Goal: Information Seeking & Learning: Find specific page/section

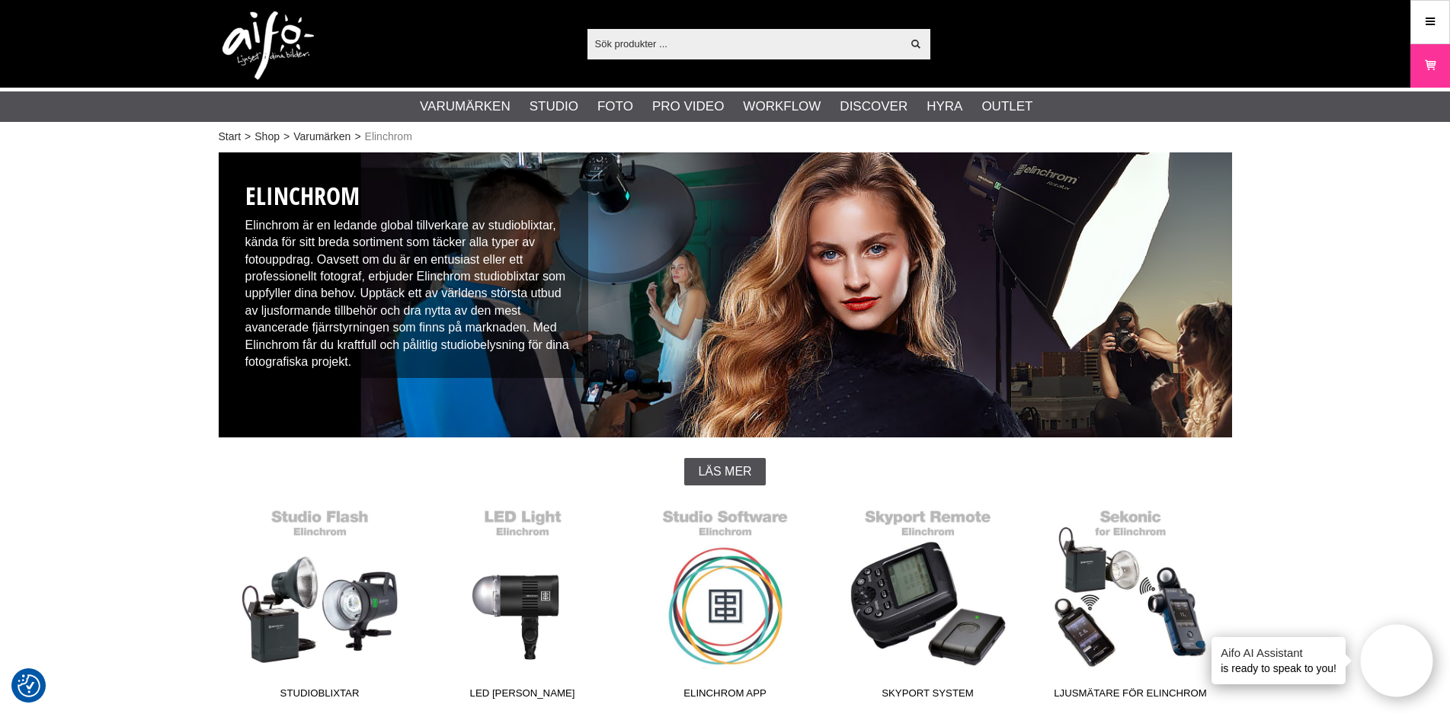
click at [654, 42] on input "text" at bounding box center [744, 43] width 315 height 23
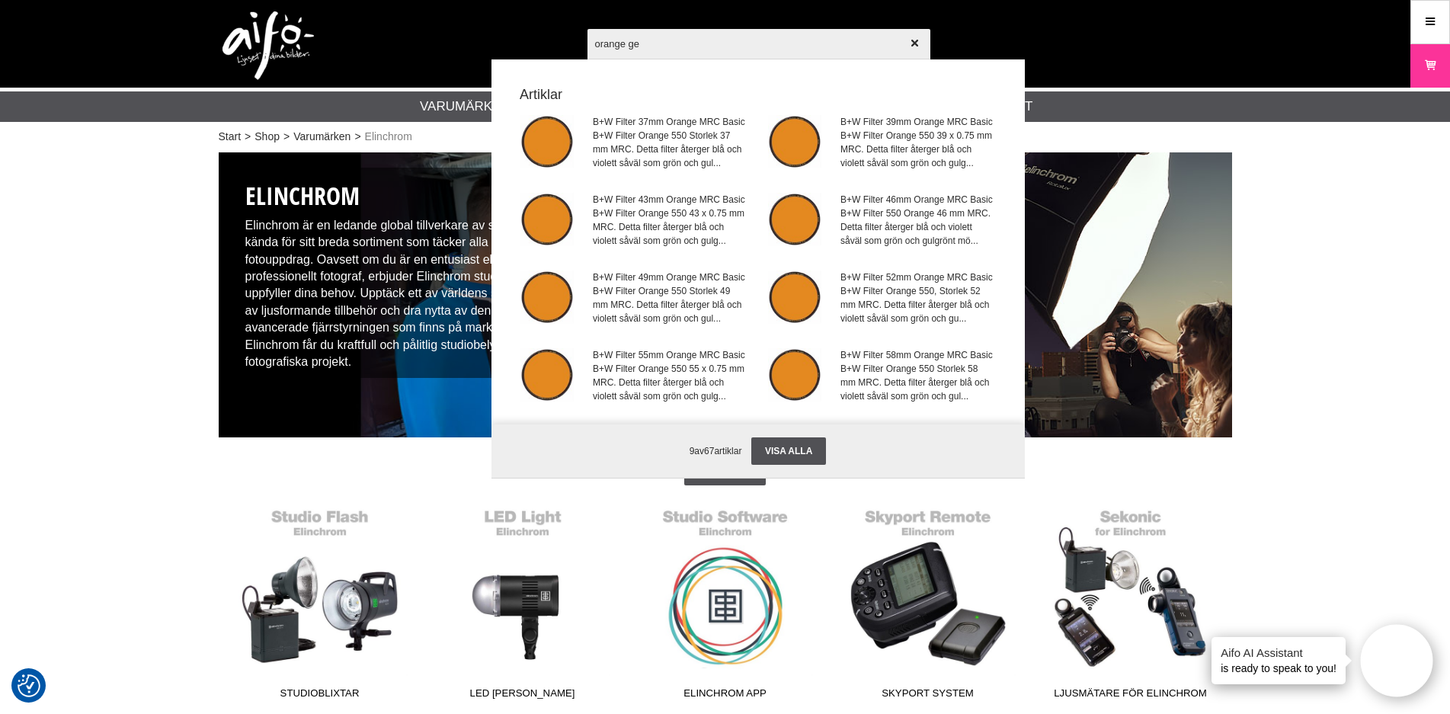
type input "orange gel"
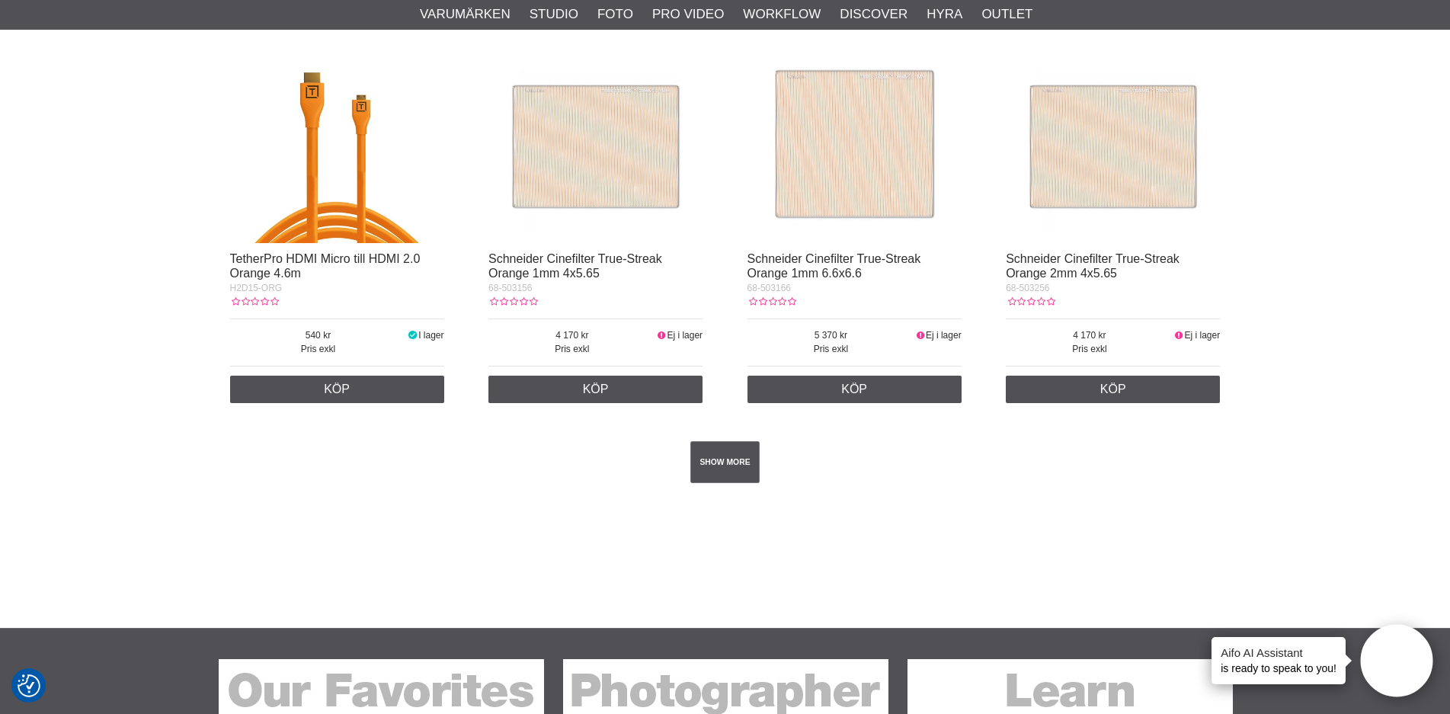
scroll to position [2615, 0]
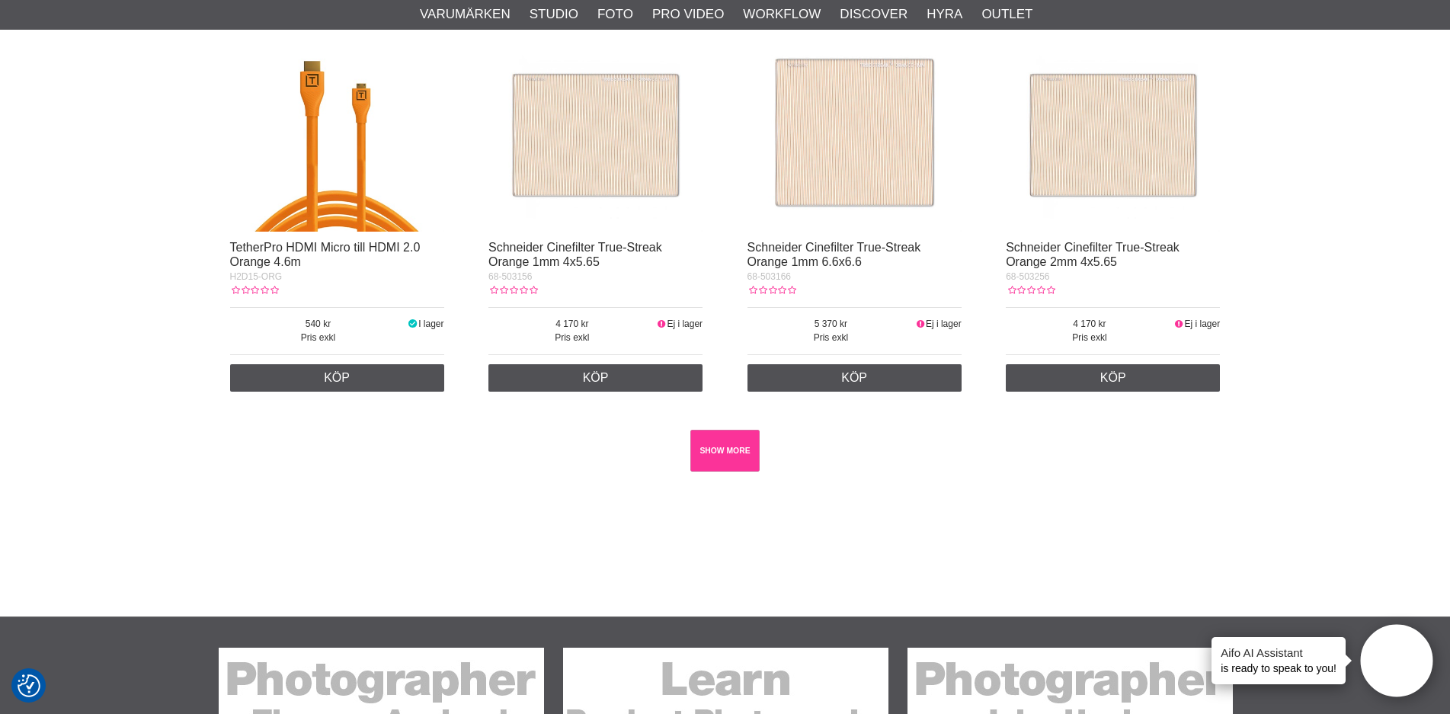
click at [726, 456] on link "SHOW MORE" at bounding box center [724, 451] width 69 height 42
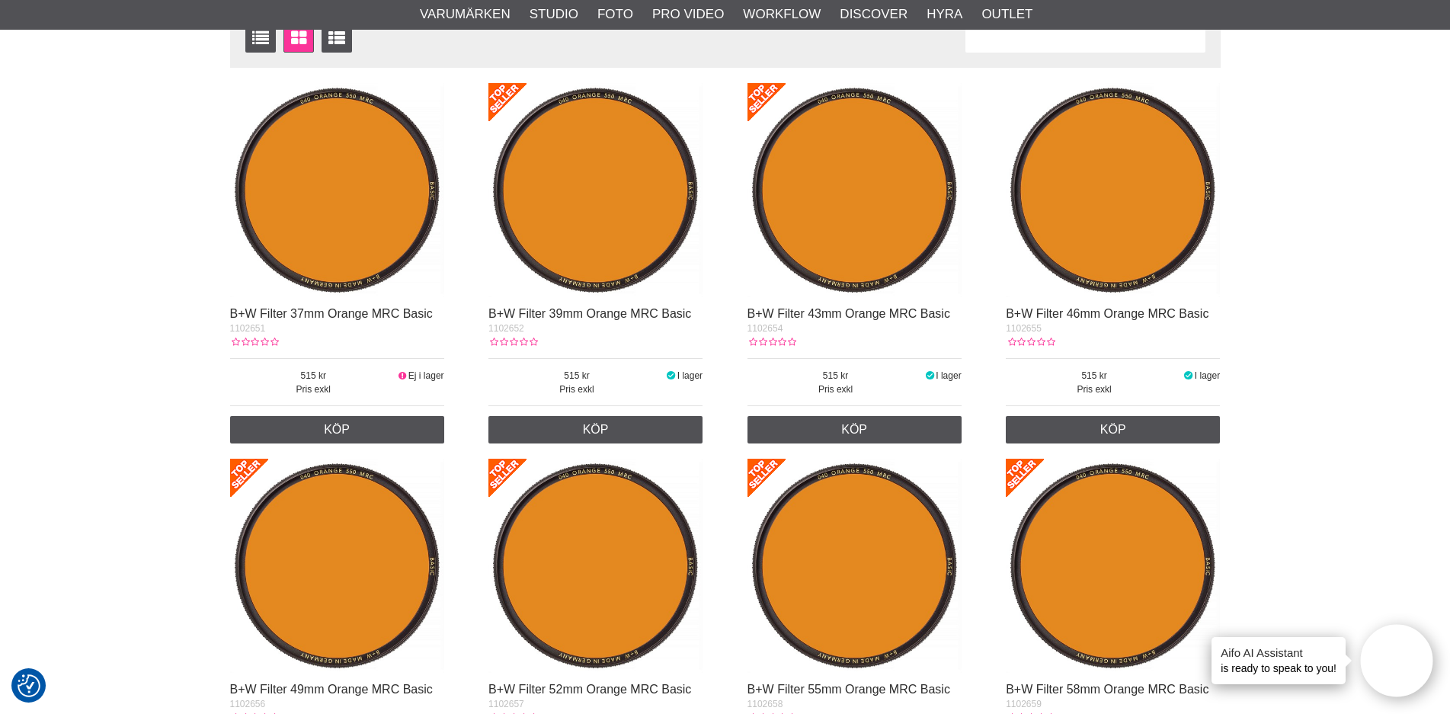
scroll to position [0, 0]
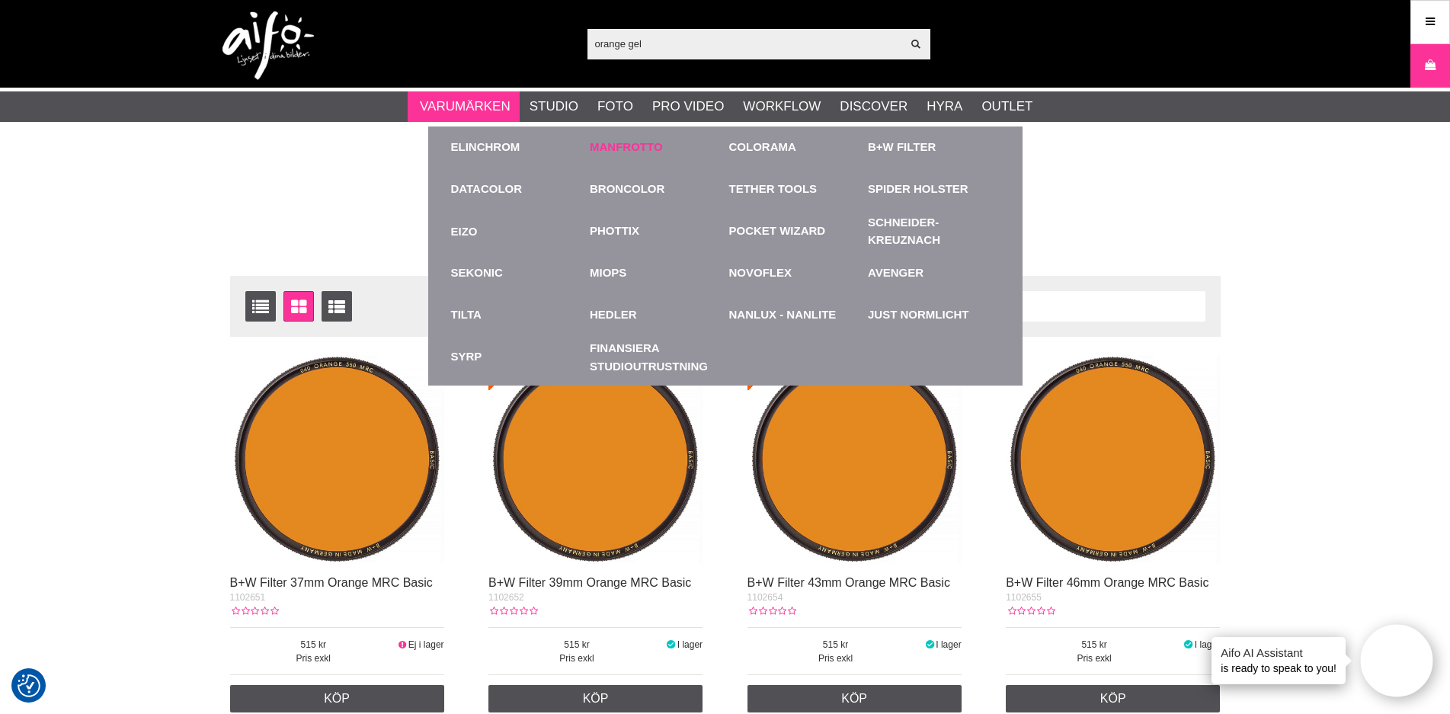
click at [620, 148] on link "Manfrotto" at bounding box center [626, 148] width 73 height 18
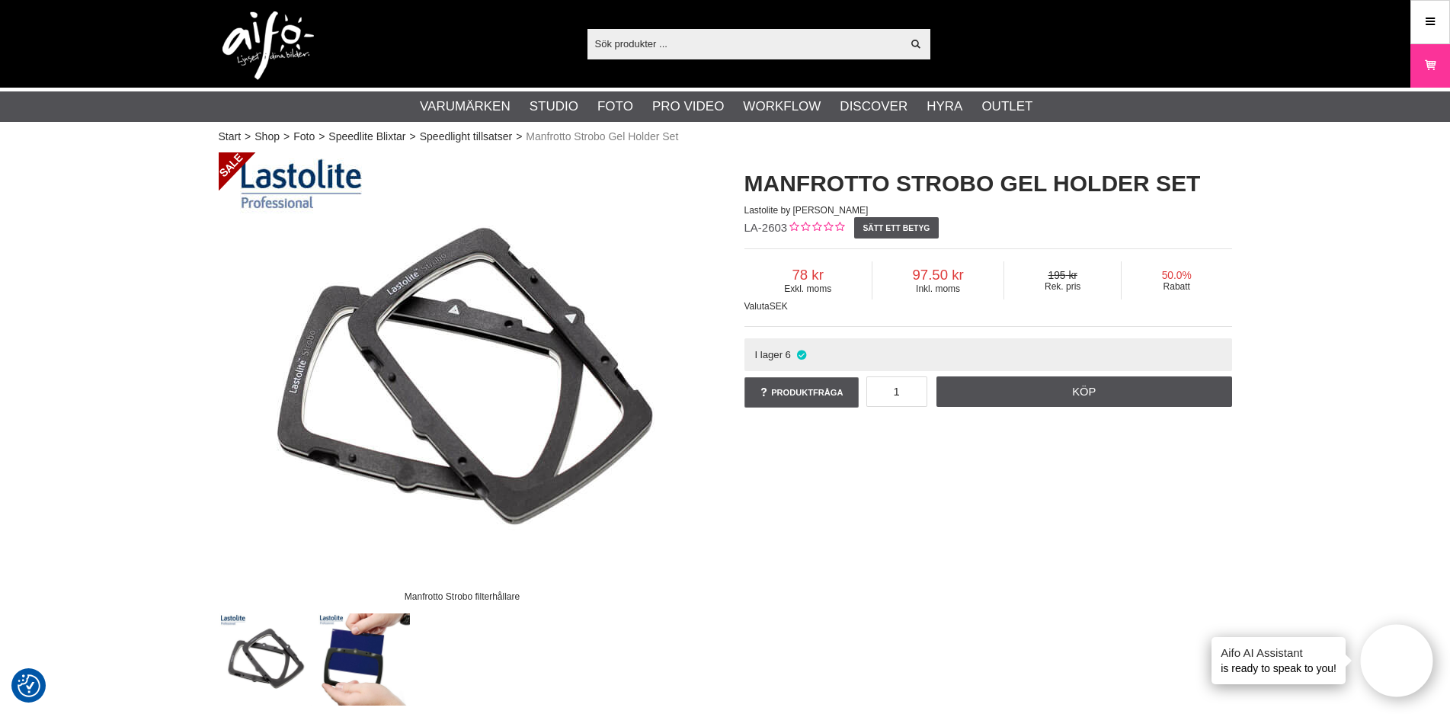
click at [753, 46] on input "text" at bounding box center [744, 43] width 315 height 23
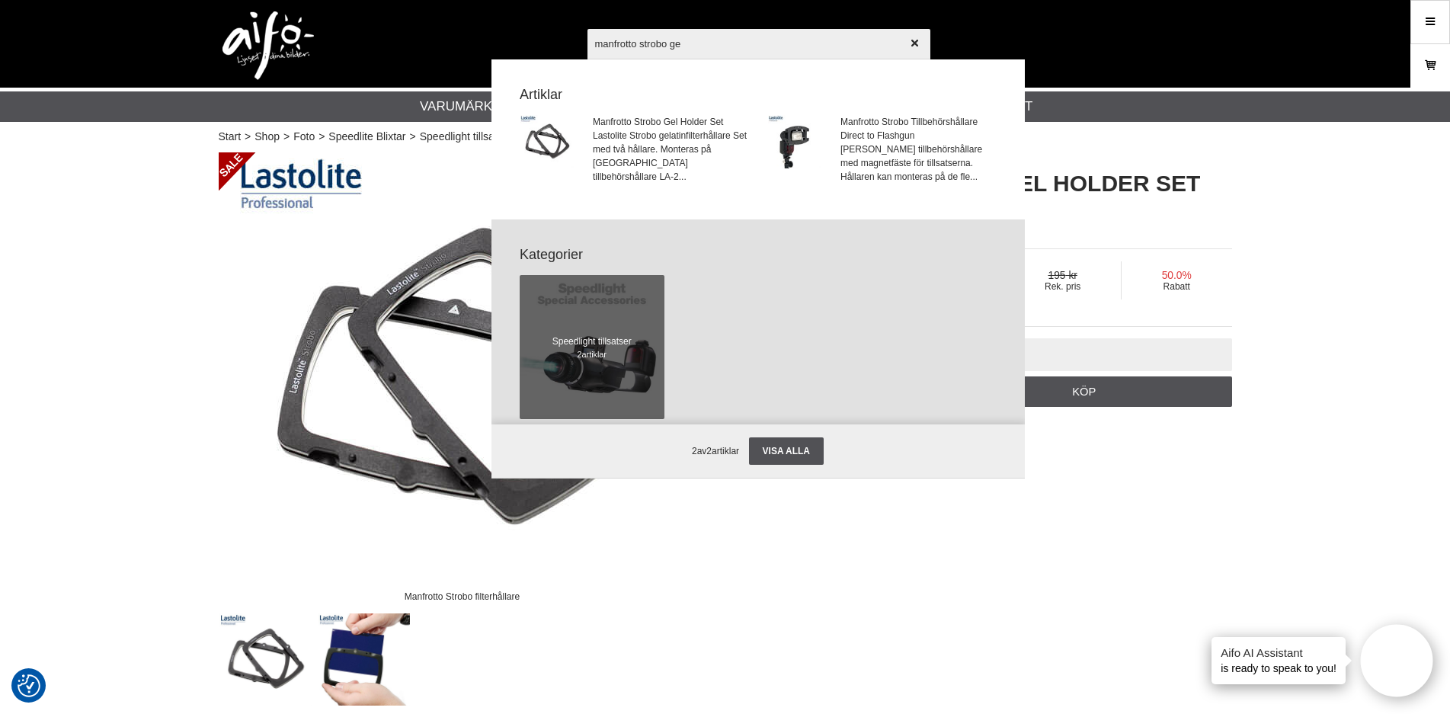
type input "manfrotto strobo gel"
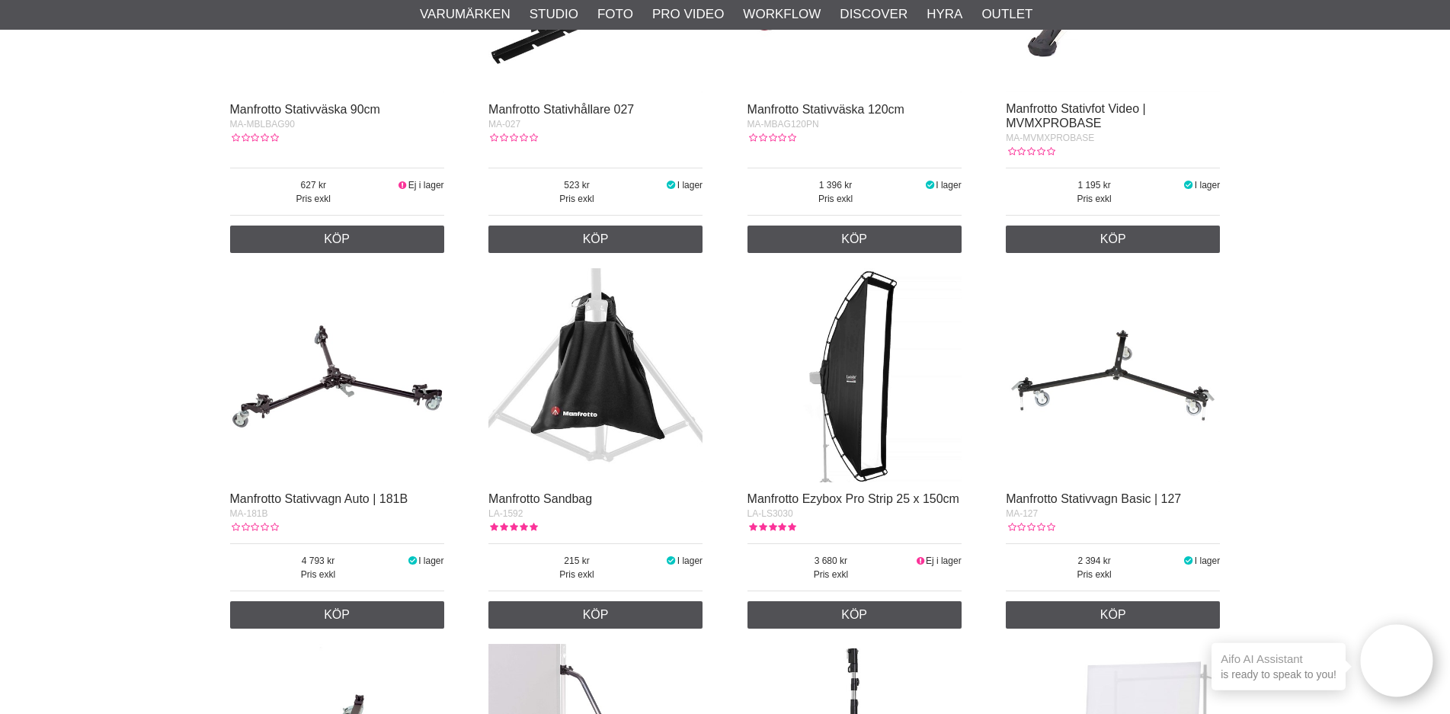
scroll to position [863, 0]
checkbox input "true"
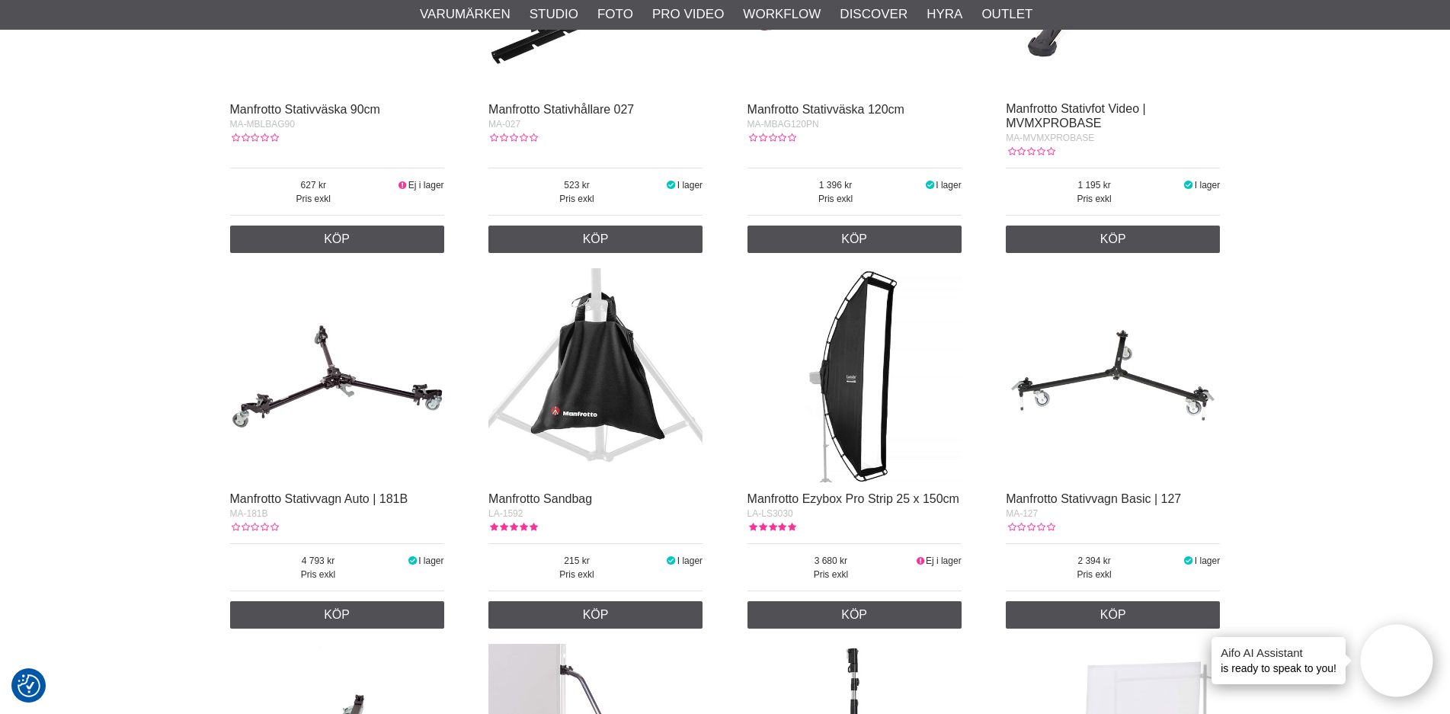
checkbox input "true"
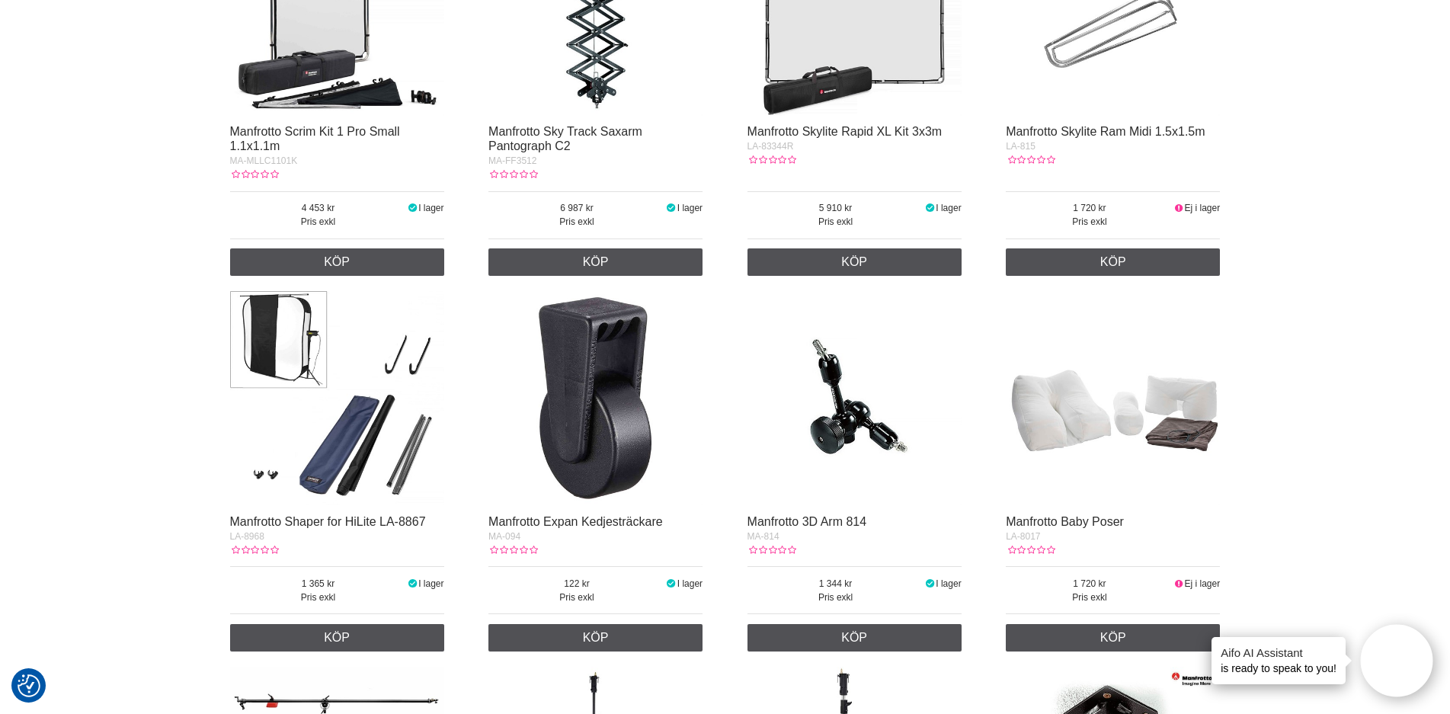
scroll to position [0, 0]
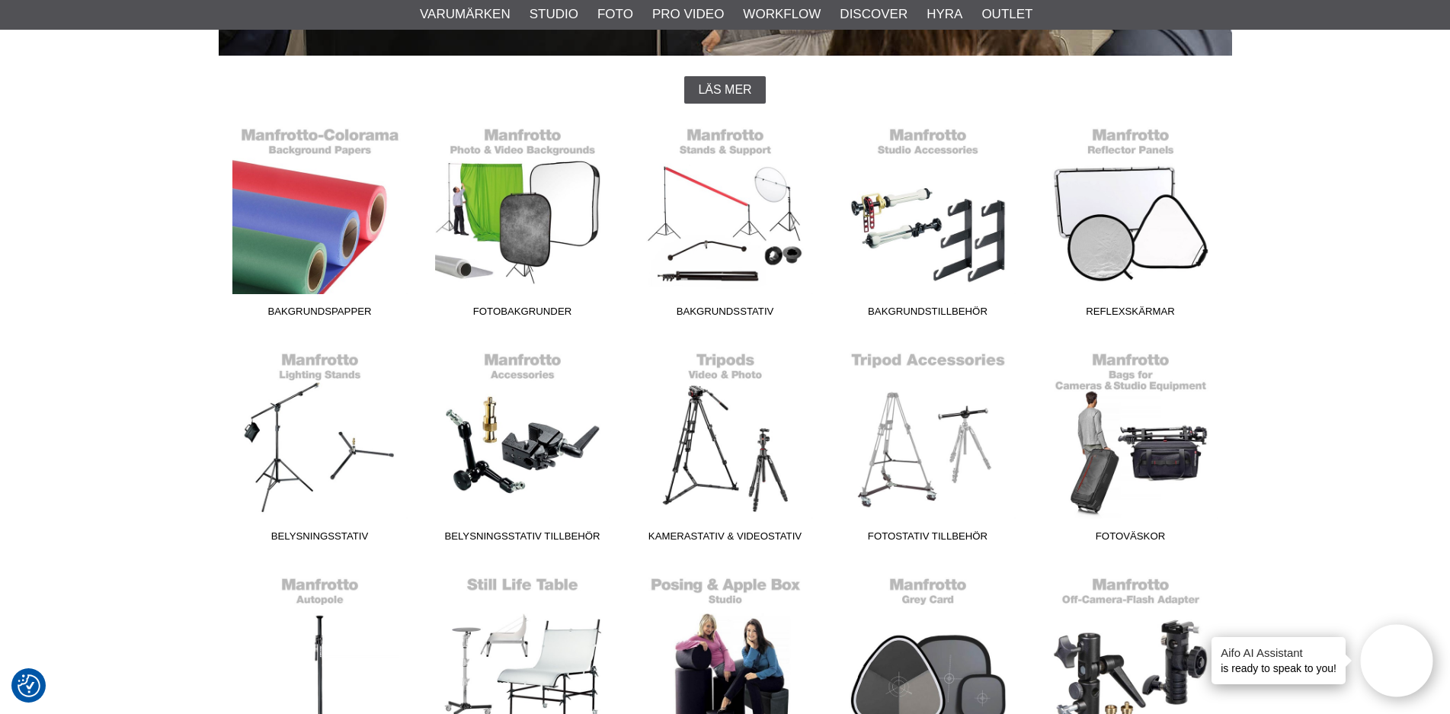
scroll to position [356, 0]
